Goal: Task Accomplishment & Management: Complete application form

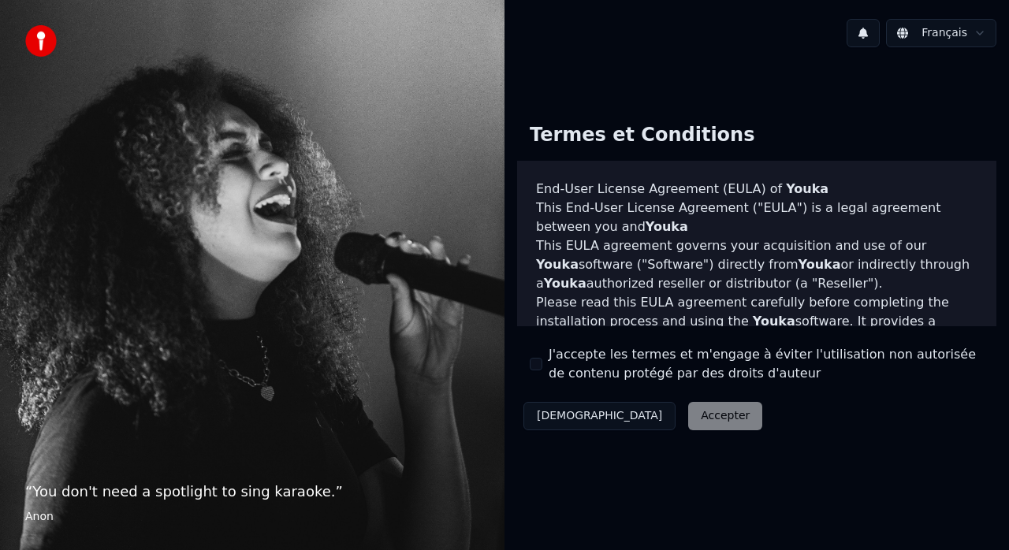
click at [641, 418] on div "Décliner Accepter" at bounding box center [642, 416] width 251 height 41
click at [556, 413] on button "[DEMOGRAPHIC_DATA]" at bounding box center [599, 416] width 152 height 28
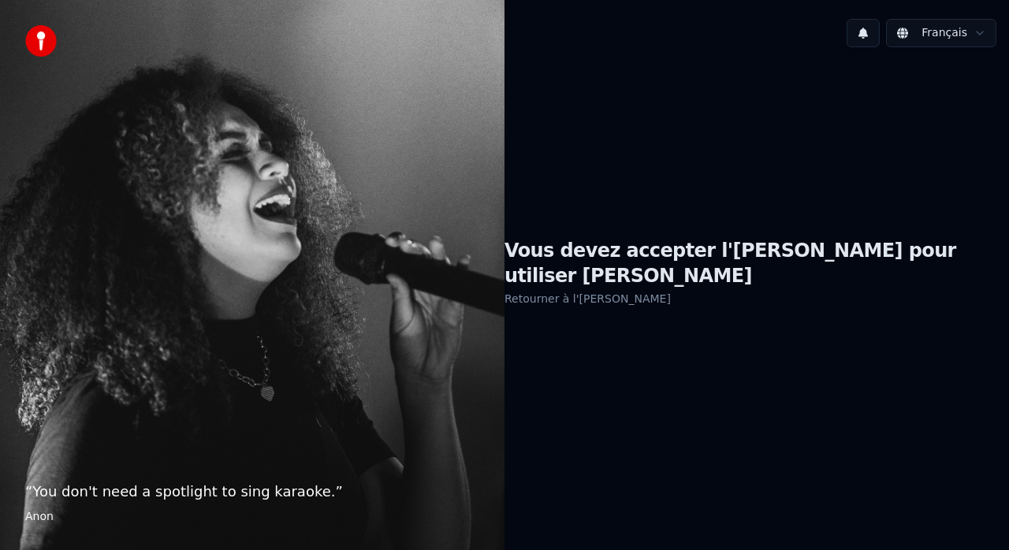
click at [654, 372] on div "Vous devez accepter l'[PERSON_NAME] pour utiliser [PERSON_NAME] à l'[PERSON_NAM…" at bounding box center [756, 273] width 504 height 427
drag, startPoint x: 678, startPoint y: 344, endPoint x: 588, endPoint y: 351, distance: 90.1
click at [671, 346] on div "Vous devez accepter l'[PERSON_NAME] pour utiliser [PERSON_NAME] à l'[PERSON_NAM…" at bounding box center [756, 273] width 504 height 427
click at [698, 269] on h1 "Vous devez accepter l'[PERSON_NAME] pour utiliser [PERSON_NAME]" at bounding box center [756, 264] width 504 height 50
click at [630, 289] on link "Retourner à l'[PERSON_NAME]" at bounding box center [587, 298] width 166 height 25
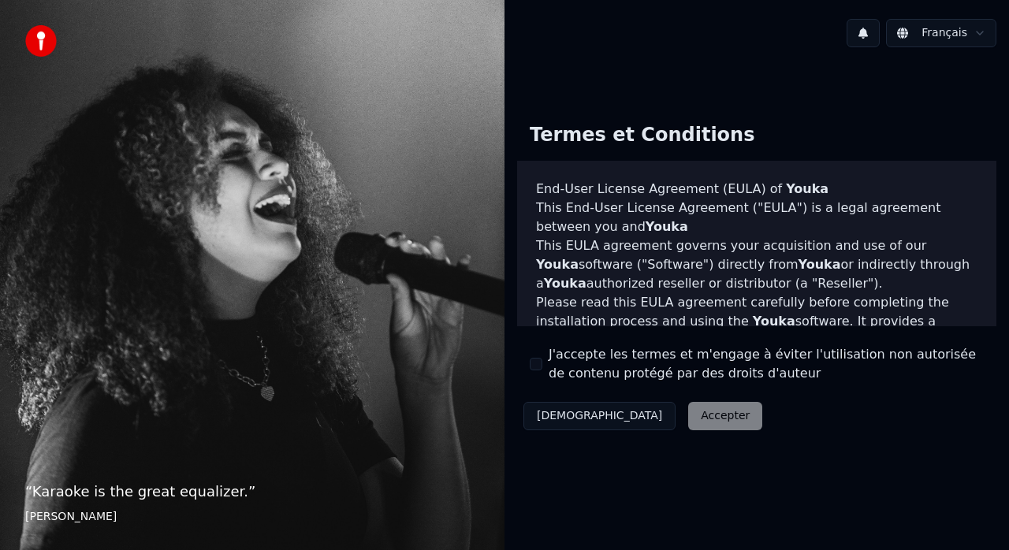
click at [638, 415] on div "Décliner Accepter" at bounding box center [642, 416] width 251 height 41
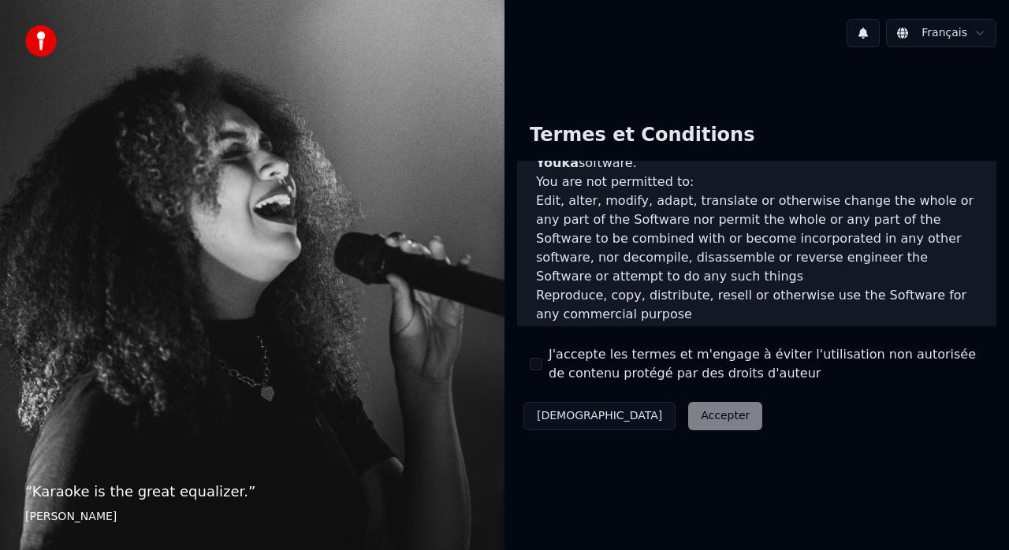
scroll to position [552, 0]
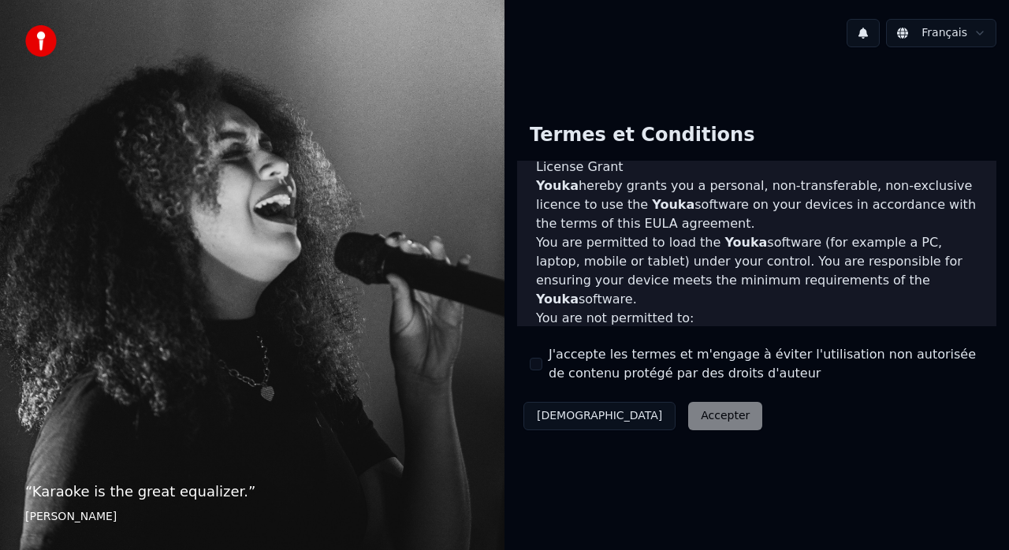
click at [946, 36] on html "“ Karaoke is the great equalizer. ” [PERSON_NAME] Français Termes et Conditions…" at bounding box center [504, 275] width 1009 height 550
click at [946, 34] on html "“ Karaoke is the great equalizer. ” [PERSON_NAME] Français Termes et Conditions…" at bounding box center [504, 275] width 1009 height 550
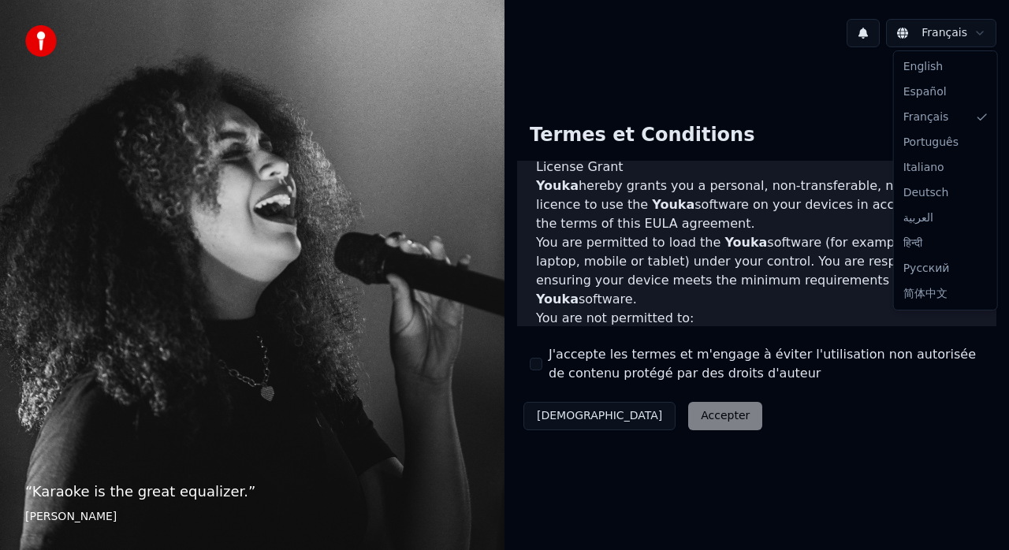
click at [946, 34] on html "“ Karaoke is the great equalizer. ” [PERSON_NAME] Français Termes et Conditions…" at bounding box center [504, 275] width 1009 height 550
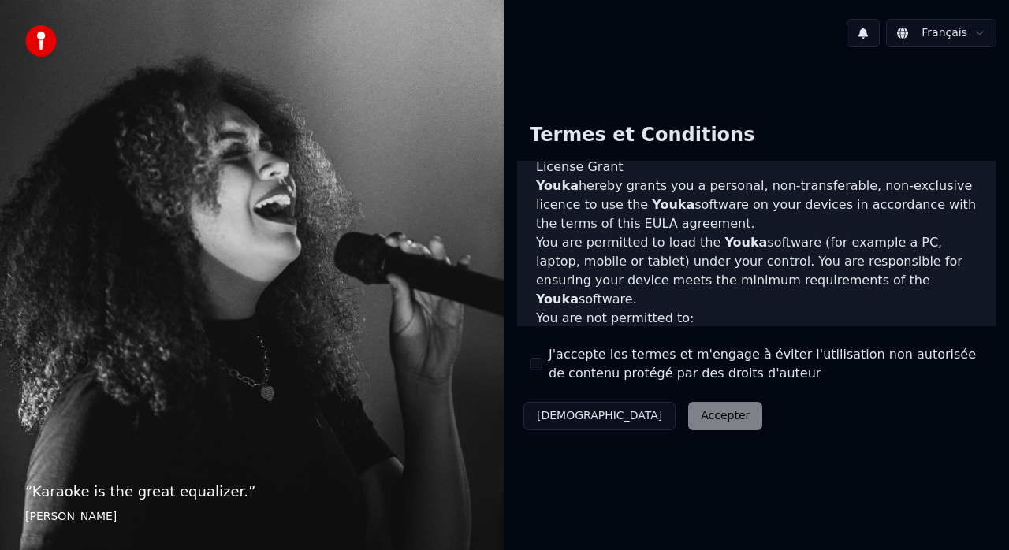
click at [632, 418] on div "Décliner Accepter" at bounding box center [642, 416] width 251 height 41
click at [37, 40] on img at bounding box center [41, 41] width 32 height 32
drag, startPoint x: 241, startPoint y: 401, endPoint x: 254, endPoint y: 382, distance: 22.7
click at [241, 400] on div "“ Karaoke is the great equalizer. ” [PERSON_NAME]" at bounding box center [252, 275] width 504 height 550
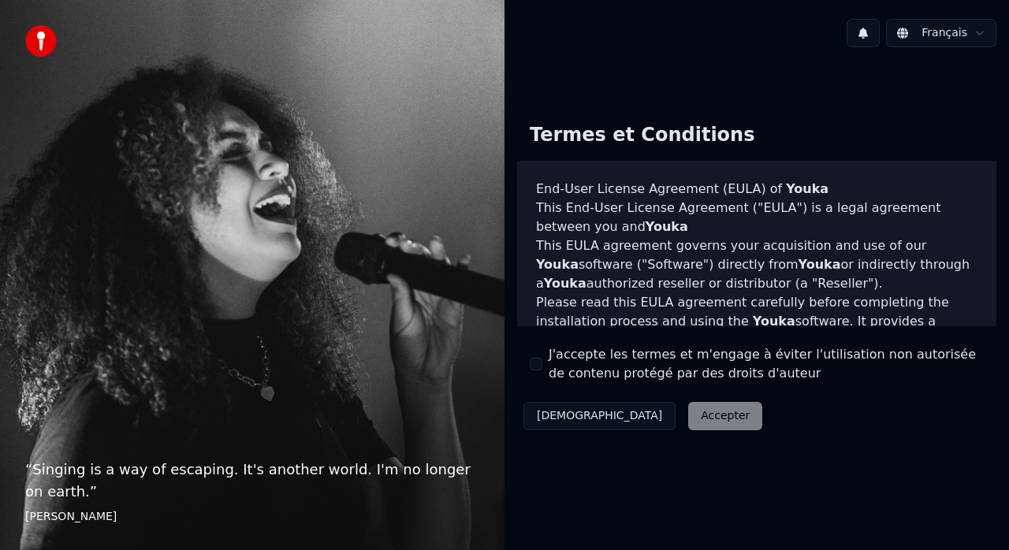
click at [636, 417] on div "Décliner Accepter" at bounding box center [642, 416] width 251 height 41
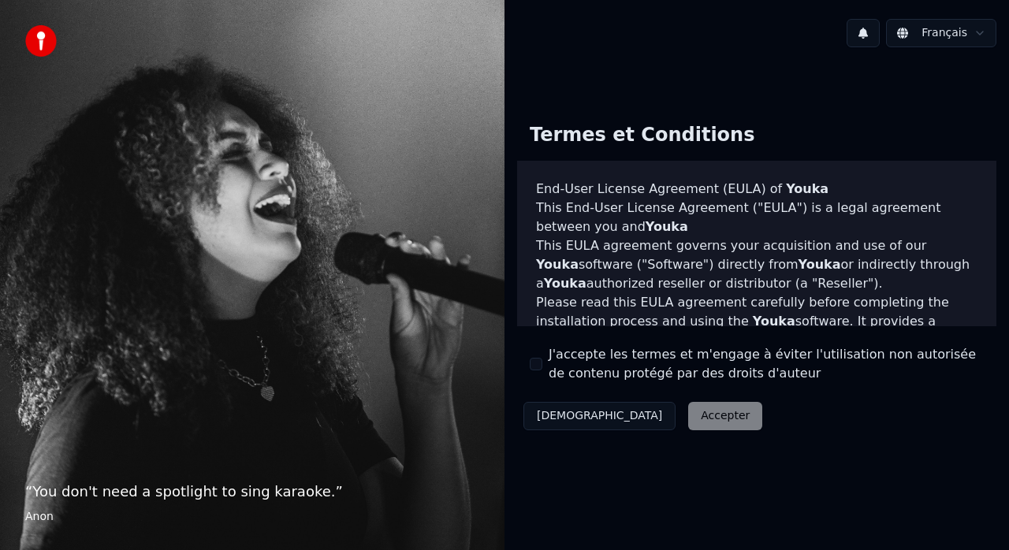
click at [40, 40] on img at bounding box center [41, 41] width 32 height 32
click at [640, 417] on div "Décliner Accepter" at bounding box center [642, 416] width 251 height 41
